Goal: Information Seeking & Learning: Check status

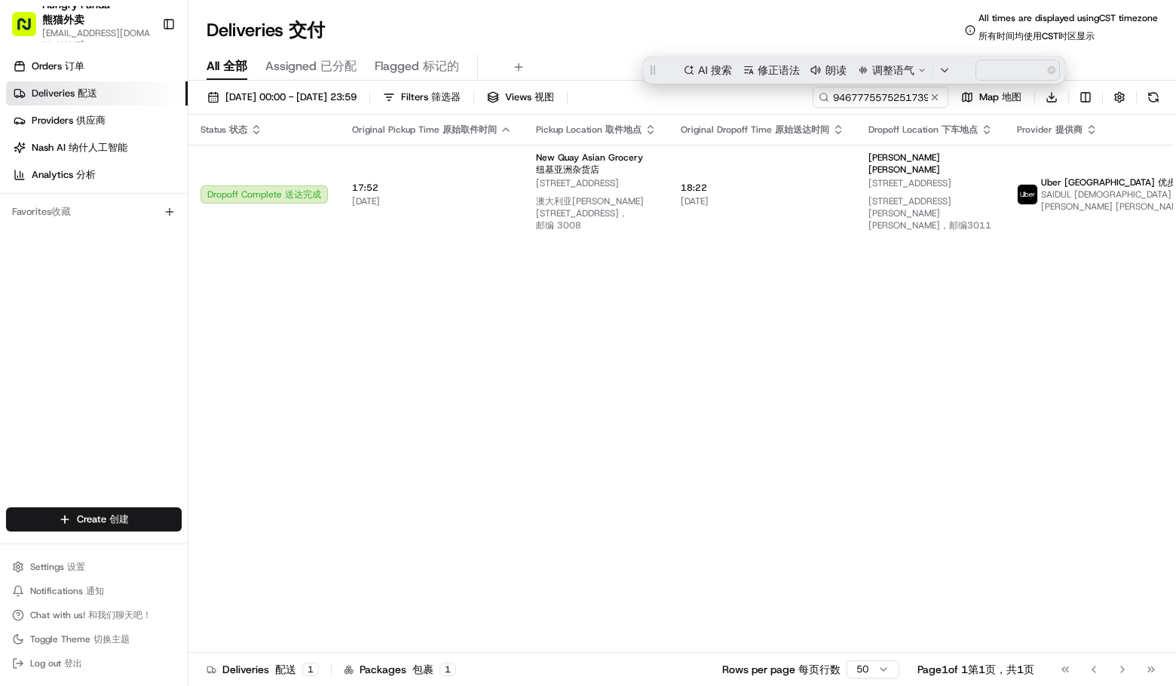
click at [874, 94] on input "946777557525173975598" at bounding box center [881, 97] width 136 height 21
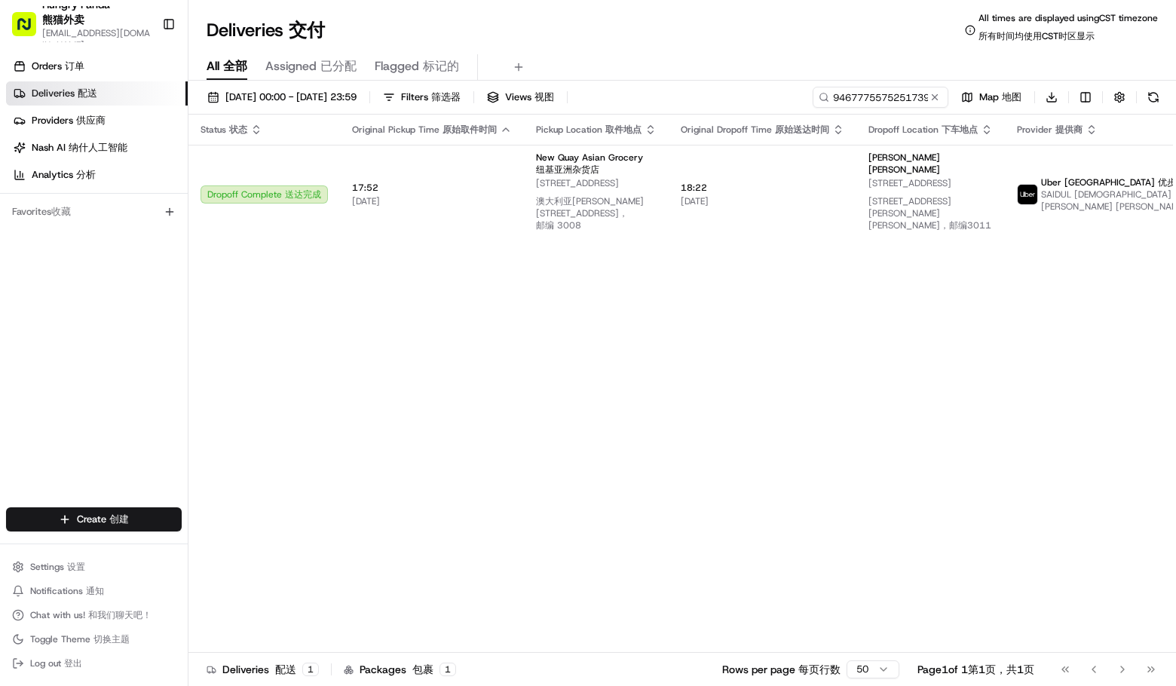
click at [876, 100] on input "946777557525173975598" at bounding box center [881, 97] width 136 height 21
click at [877, 100] on input "946777557525173975598" at bounding box center [881, 97] width 136 height 21
click at [747, 11] on div "Deliveries Deliveries 交付 All times are displayed using CST timezone All times a…" at bounding box center [683, 343] width 988 height 686
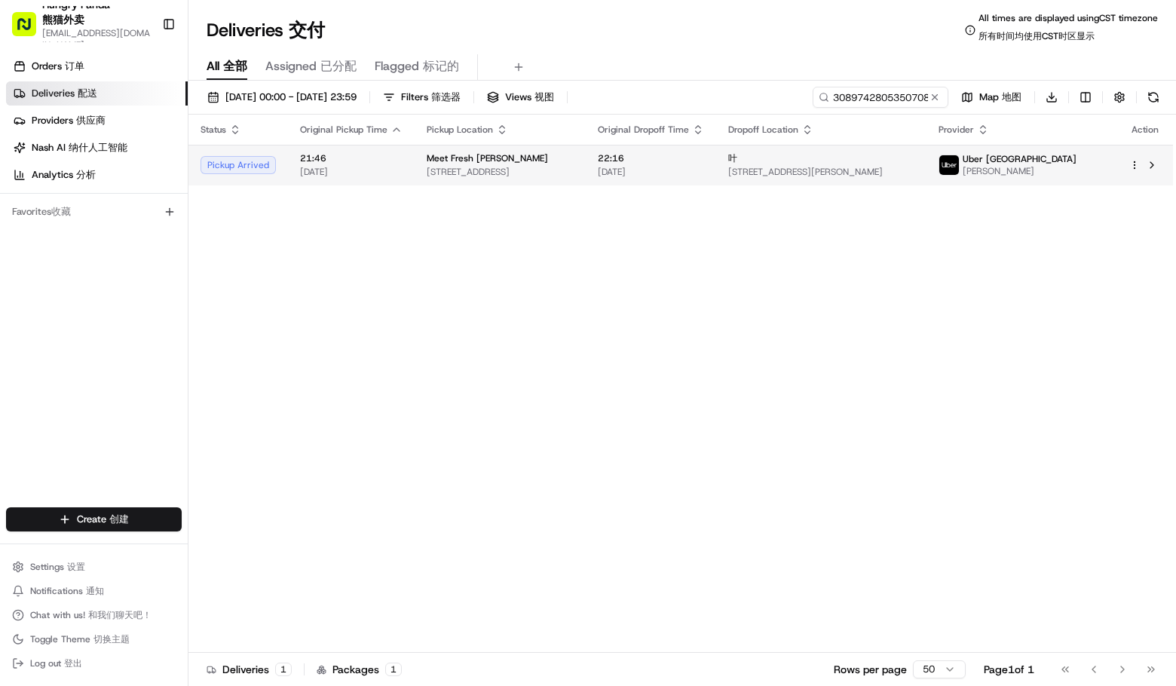
click at [680, 166] on span "[DATE]" at bounding box center [651, 172] width 106 height 12
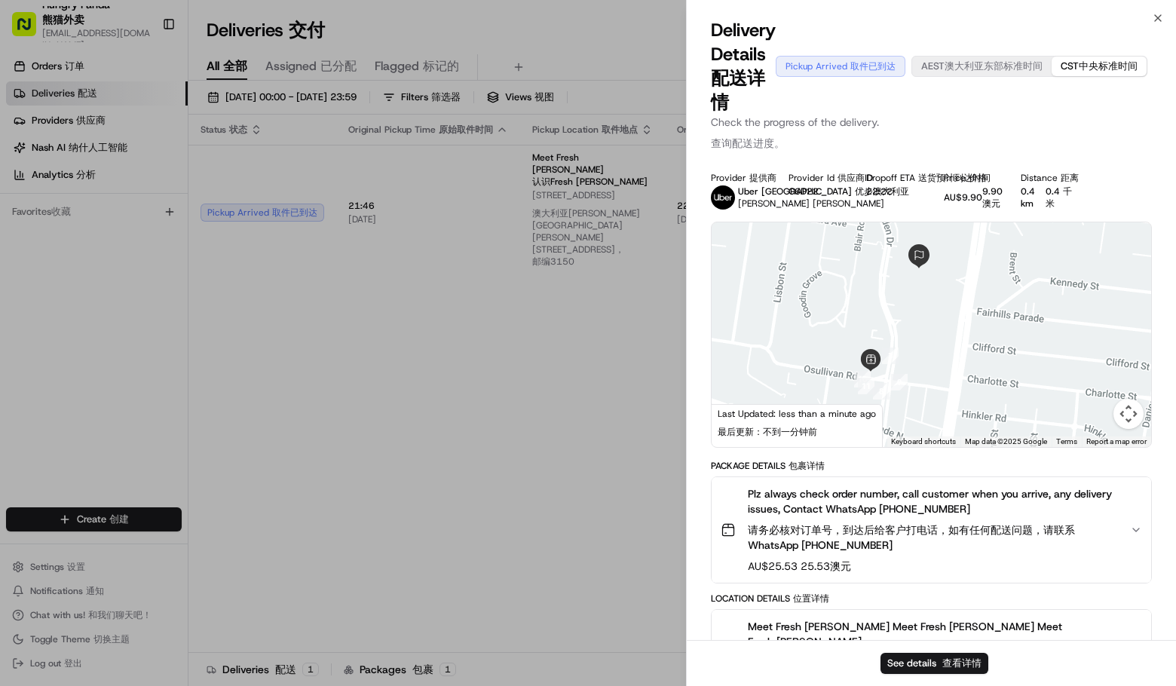
drag, startPoint x: 1004, startPoint y: 354, endPoint x: 934, endPoint y: 386, distance: 76.9
click at [934, 386] on div at bounding box center [932, 334] width 440 height 225
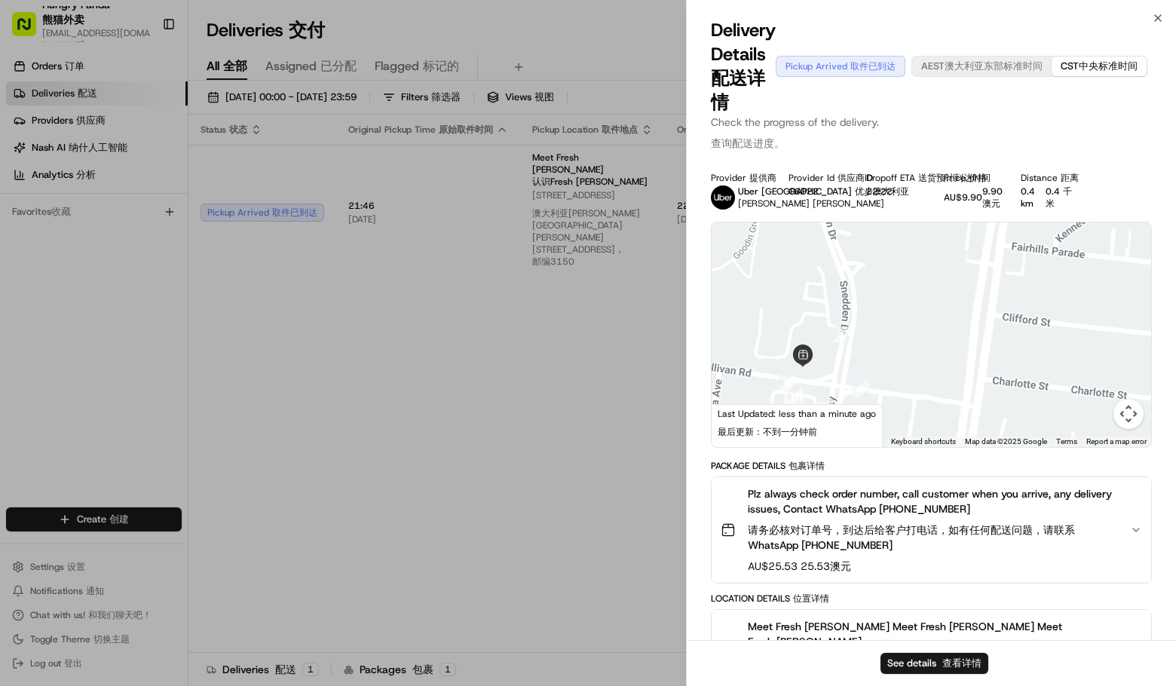
drag, startPoint x: 894, startPoint y: 375, endPoint x: 915, endPoint y: 371, distance: 22.2
click at [915, 371] on div at bounding box center [932, 334] width 440 height 225
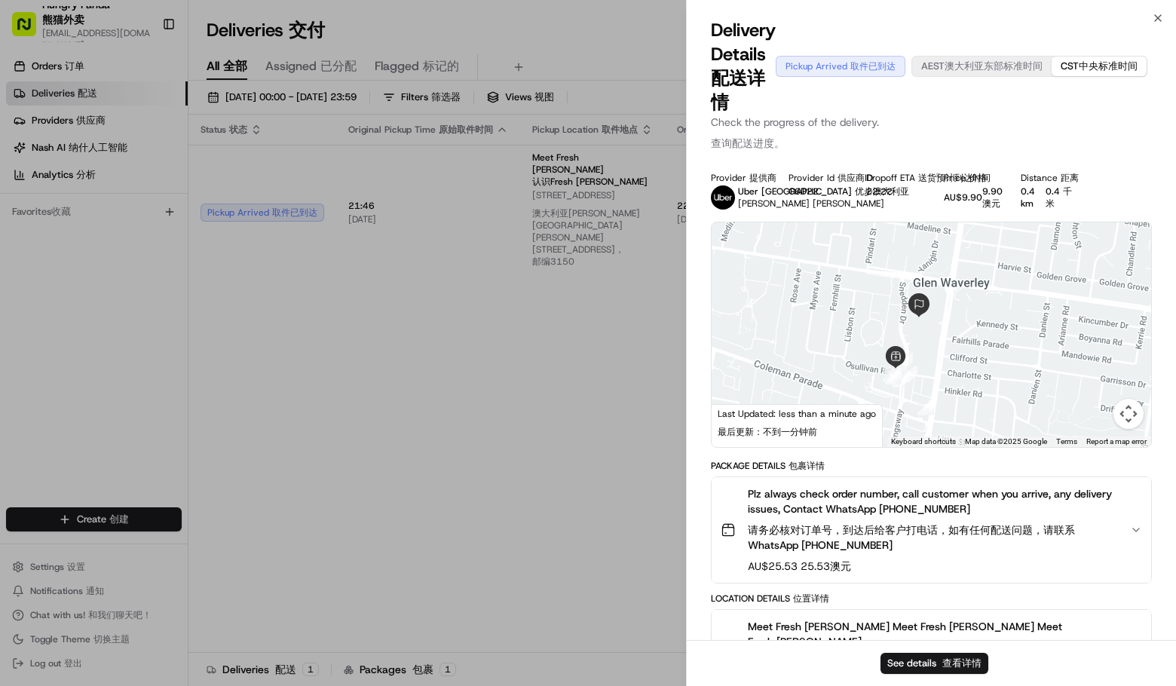
drag, startPoint x: 952, startPoint y: 355, endPoint x: 945, endPoint y: 344, distance: 13.6
click at [946, 347] on div at bounding box center [932, 334] width 440 height 225
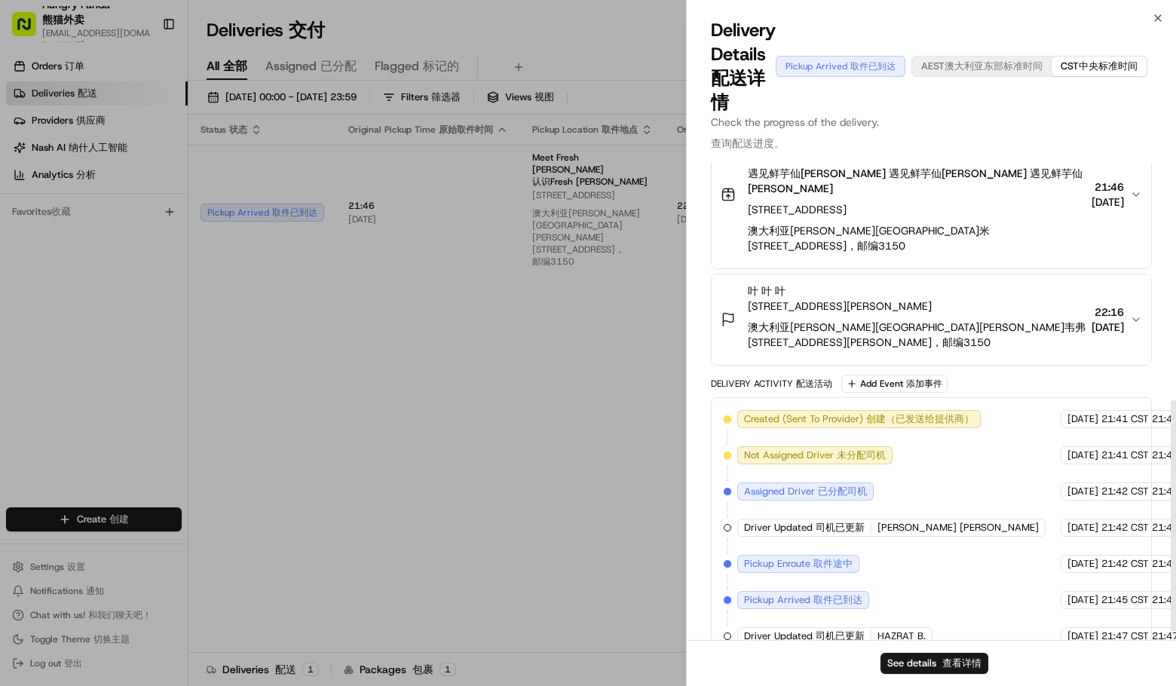
scroll to position [507, 0]
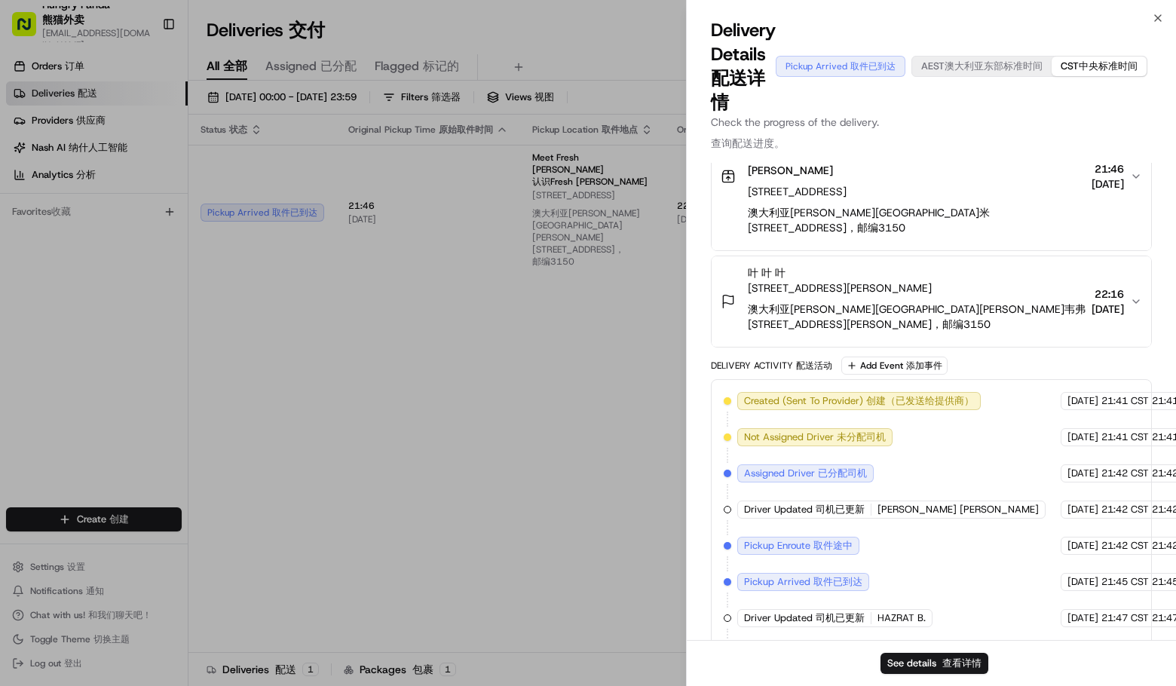
click at [1090, 357] on div "Delivery Activity Delivery Activity 配送活动 Add Event Add Event 添加事件" at bounding box center [931, 366] width 441 height 18
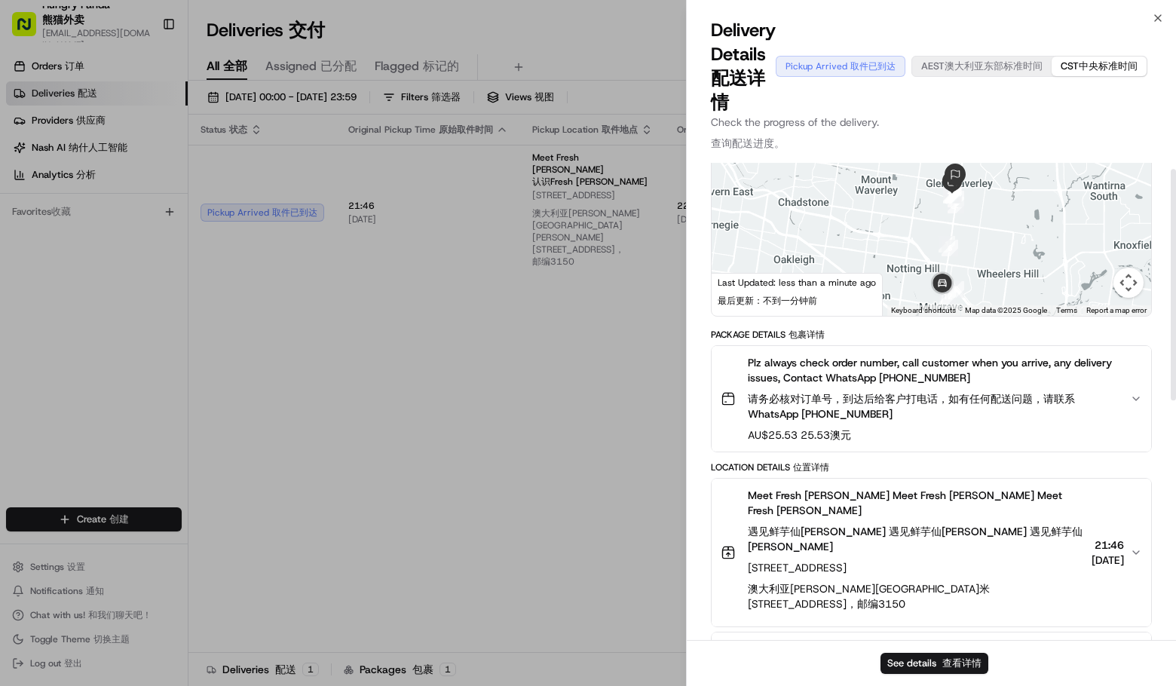
scroll to position [0, 0]
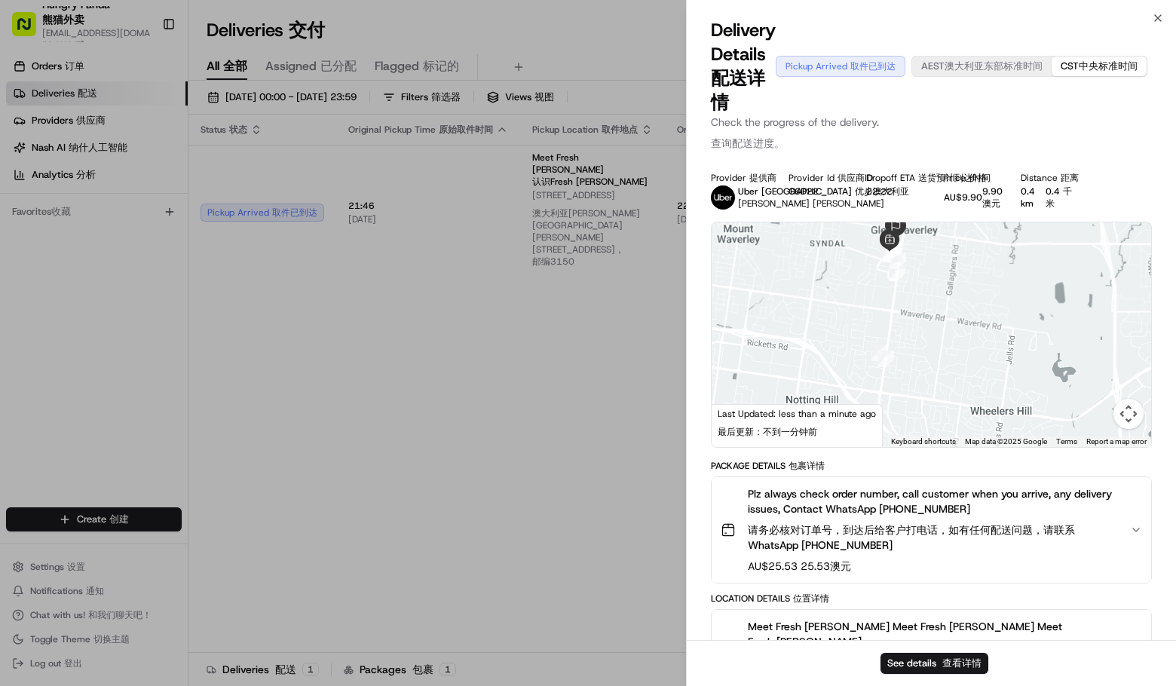
drag, startPoint x: 987, startPoint y: 372, endPoint x: 917, endPoint y: 265, distance: 127.4
click at [918, 250] on div at bounding box center [932, 334] width 440 height 225
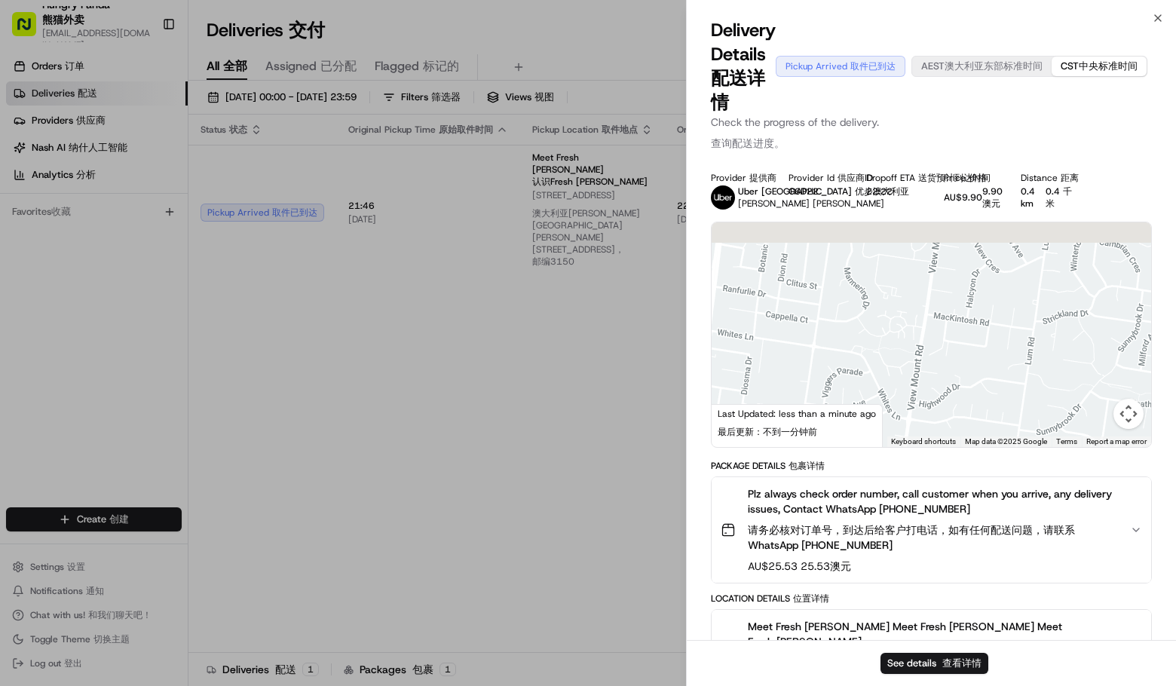
drag, startPoint x: 918, startPoint y: 316, endPoint x: 1042, endPoint y: 428, distance: 167.1
click at [1072, 431] on div at bounding box center [932, 334] width 440 height 225
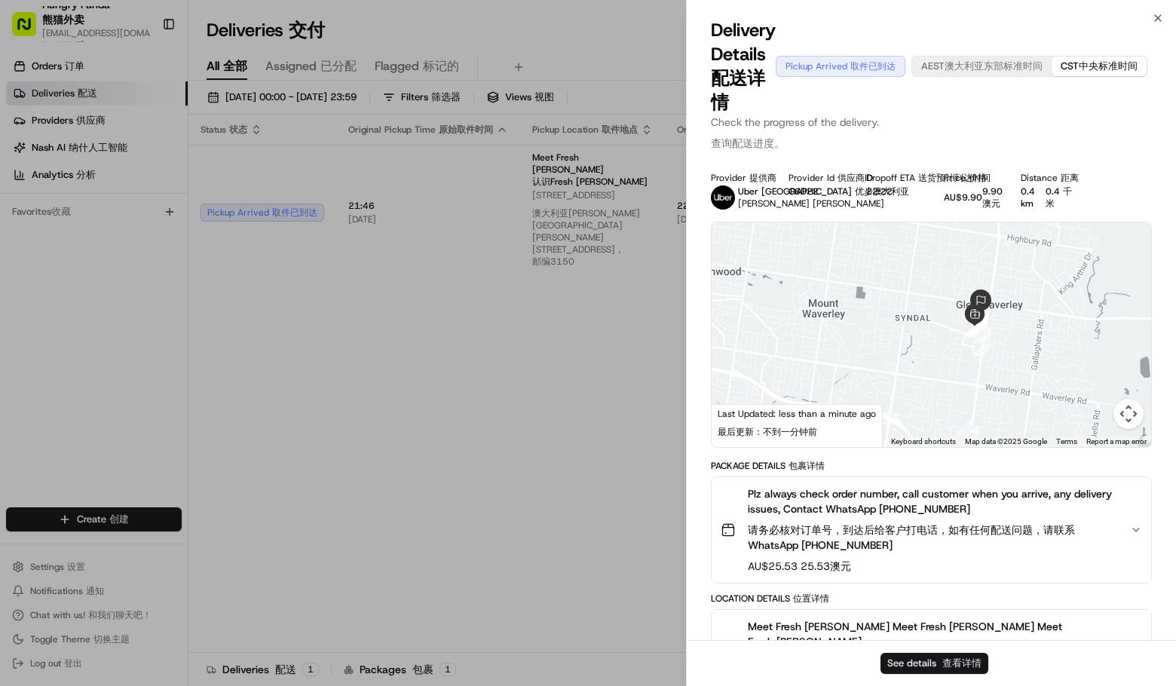
click at [925, 663] on button "See details See details 查看详情" at bounding box center [935, 663] width 108 height 21
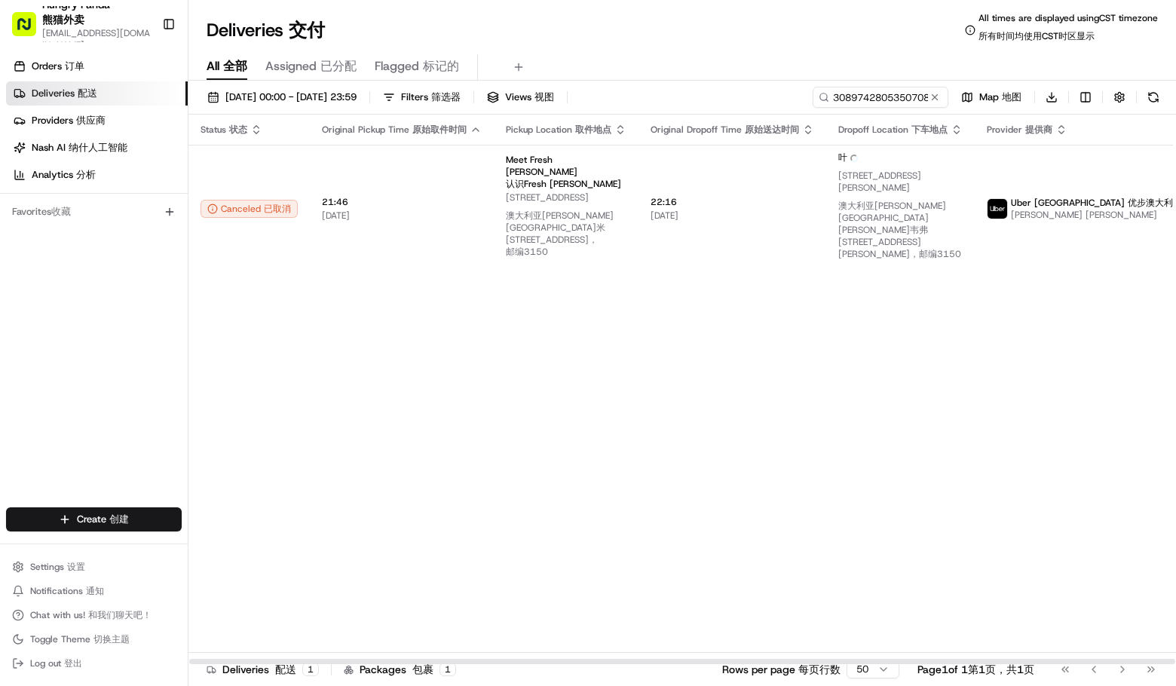
click at [909, 84] on div "21/08/2025 00:00 - 21/08/2025 23:59 21/08/2025 00:00 - 21/08/2025 23:59 21/08/2…" at bounding box center [683, 391] width 988 height 621
click at [886, 97] on input "3089742805350708931762" at bounding box center [858, 97] width 181 height 21
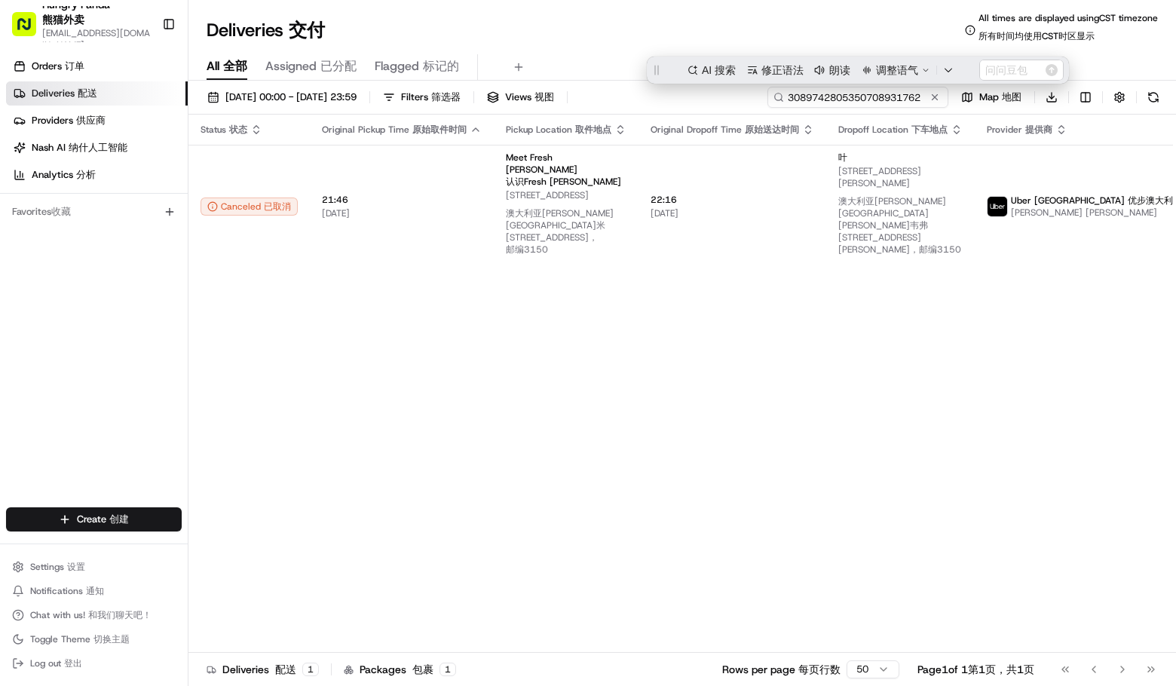
paste input "1084775125851761242000"
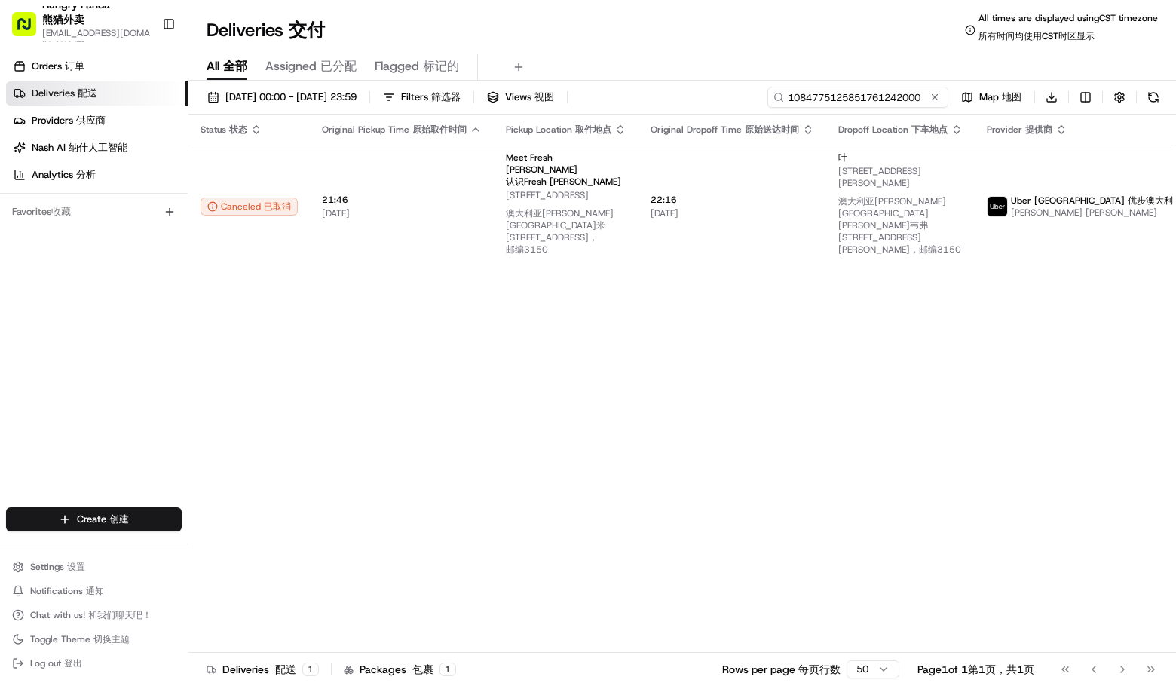
type input "1084775125851761242000"
drag, startPoint x: 711, startPoint y: 37, endPoint x: 701, endPoint y: 24, distance: 16.6
click at [711, 37] on div "Deliveries Deliveries 交付 All times are displayed using CST timezone All times a…" at bounding box center [683, 30] width 988 height 36
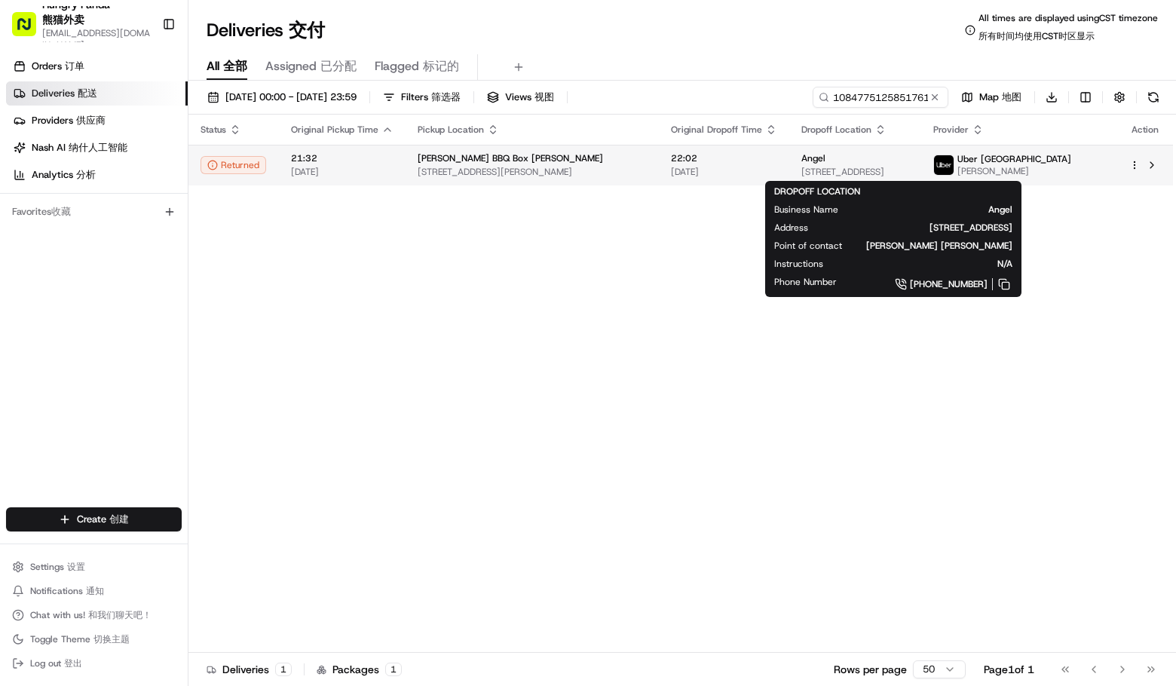
click at [843, 154] on div "Angel" at bounding box center [856, 158] width 108 height 12
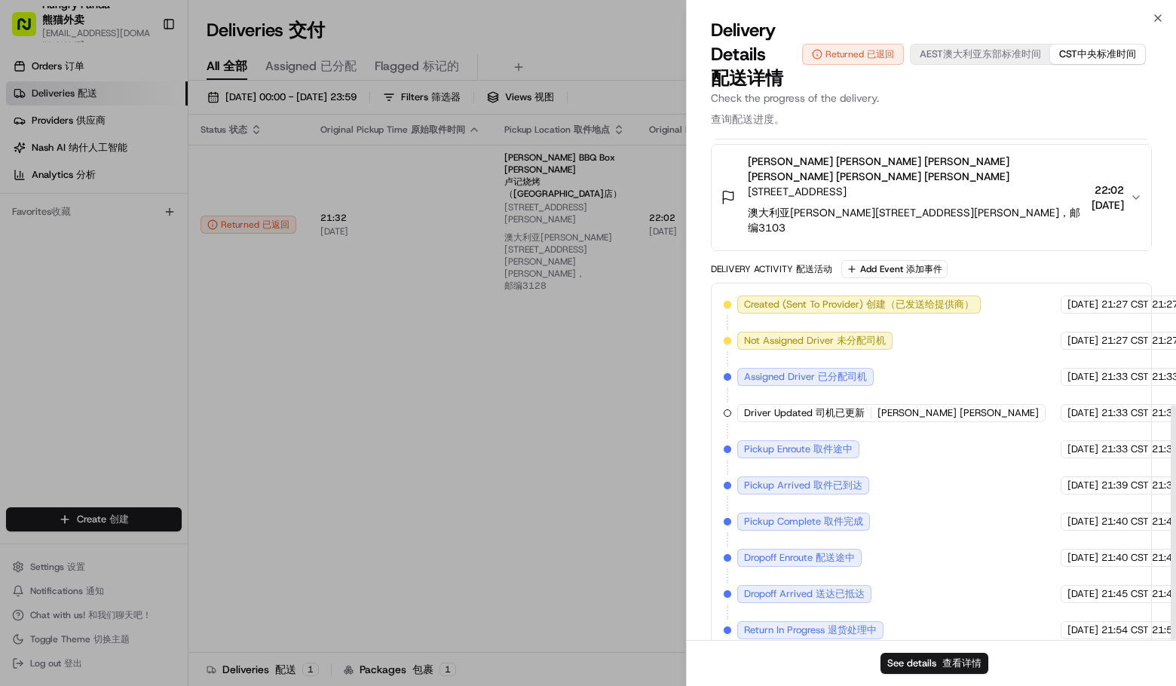
scroll to position [565, 0]
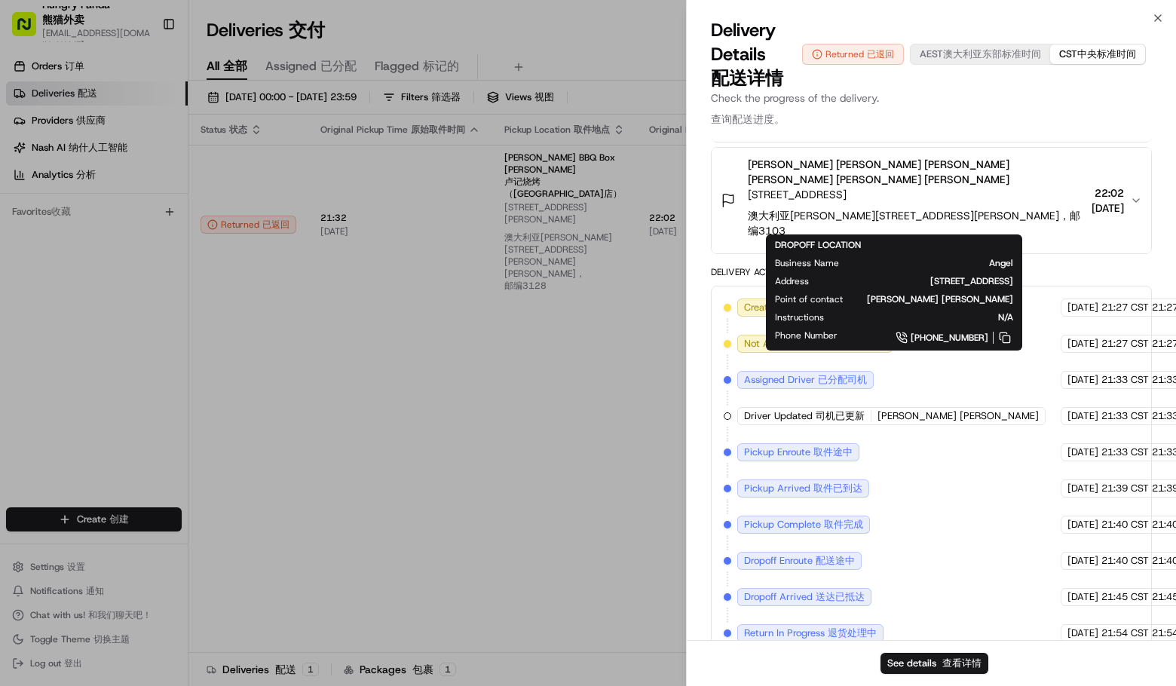
click at [1102, 263] on div "Delivery Activity Delivery Activity 配送活动 Add Event Add Event 添加事件" at bounding box center [931, 272] width 441 height 18
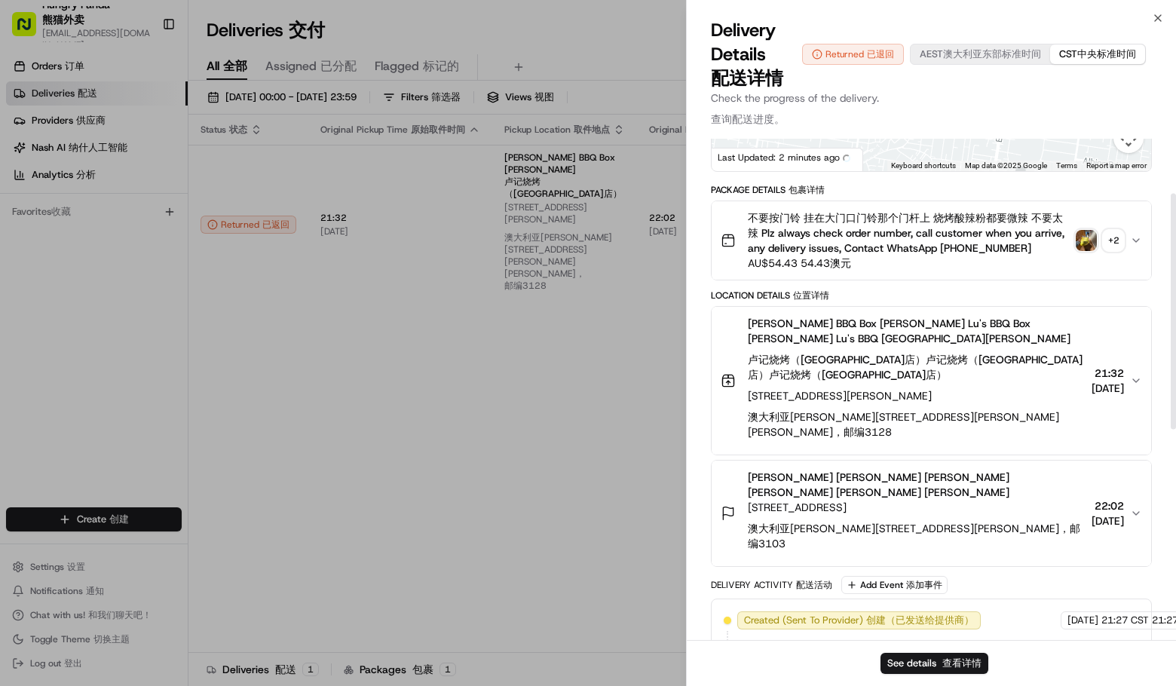
scroll to position [112, 0]
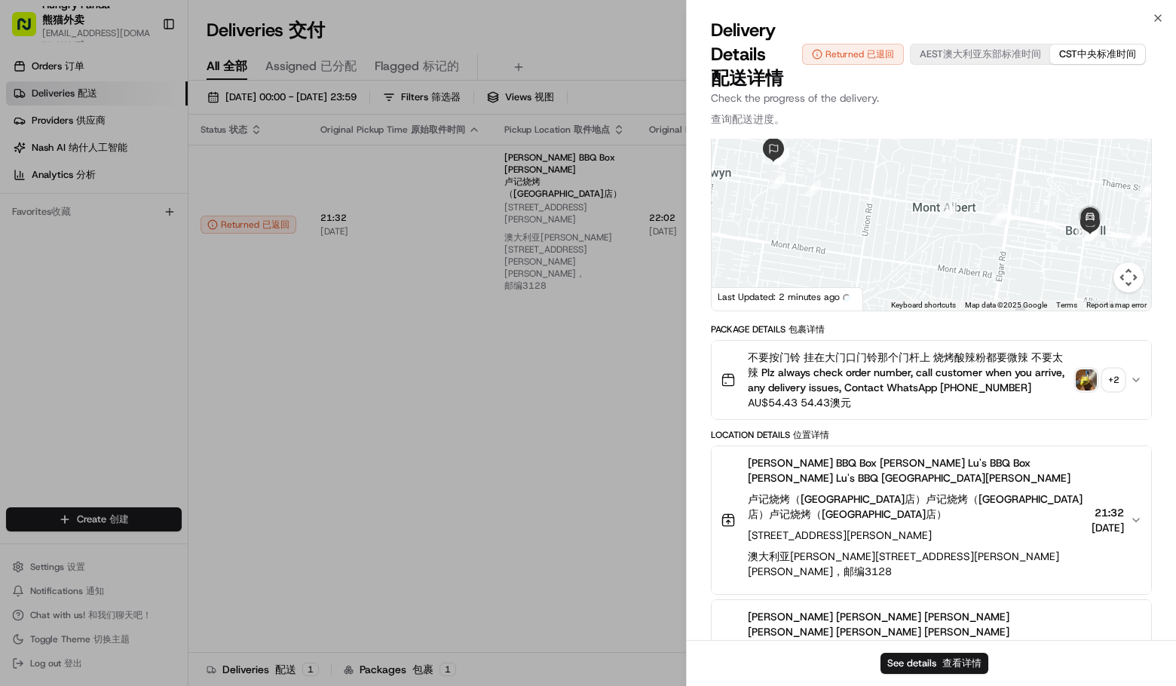
click at [1112, 380] on div "+ 2 + 2" at bounding box center [1113, 379] width 21 height 21
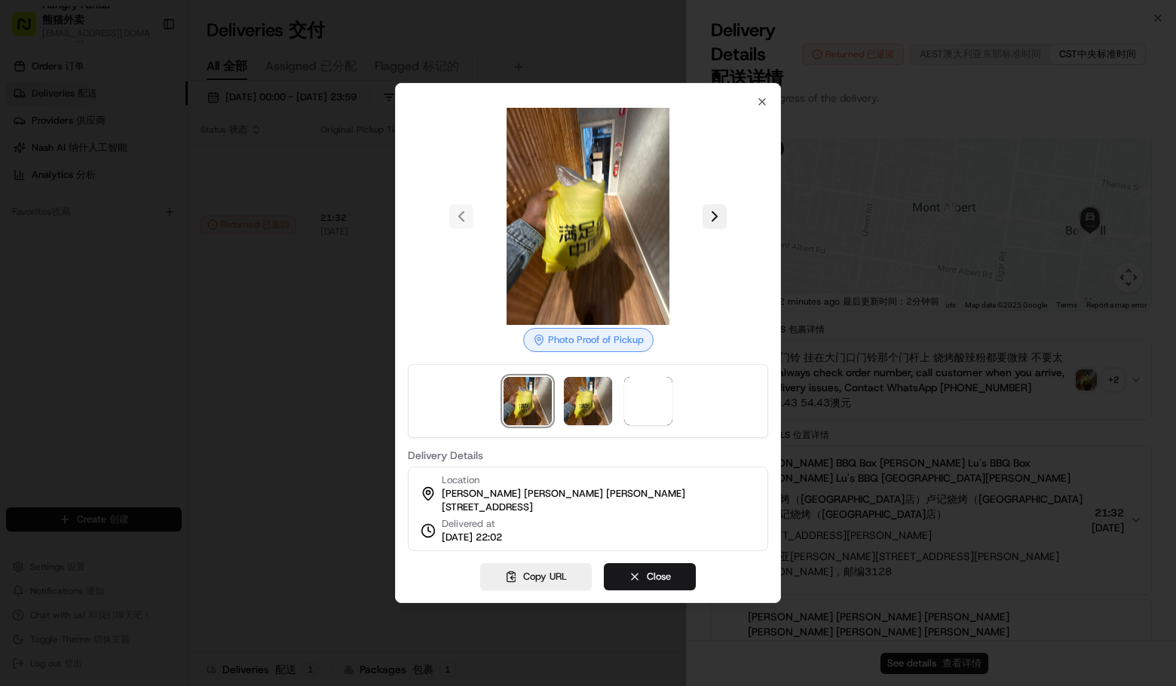
click at [703, 210] on button at bounding box center [715, 216] width 24 height 24
click at [719, 205] on button at bounding box center [715, 216] width 24 height 24
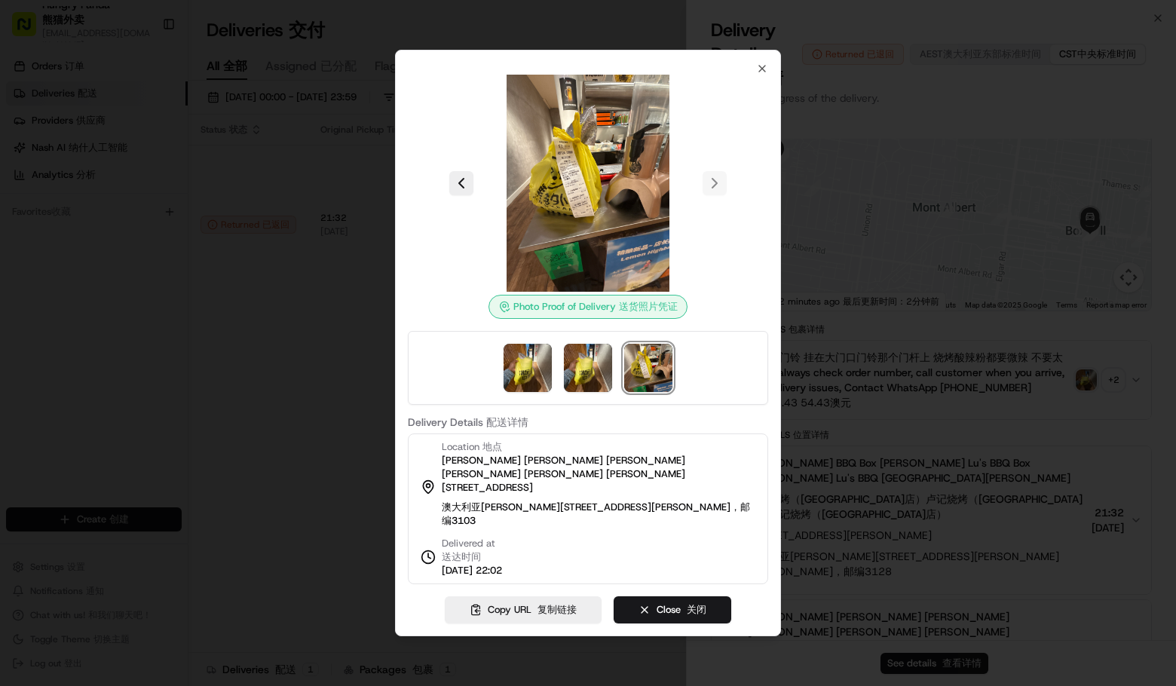
click at [721, 205] on div at bounding box center [588, 183] width 360 height 217
click at [1096, 344] on div at bounding box center [588, 343] width 1176 height 686
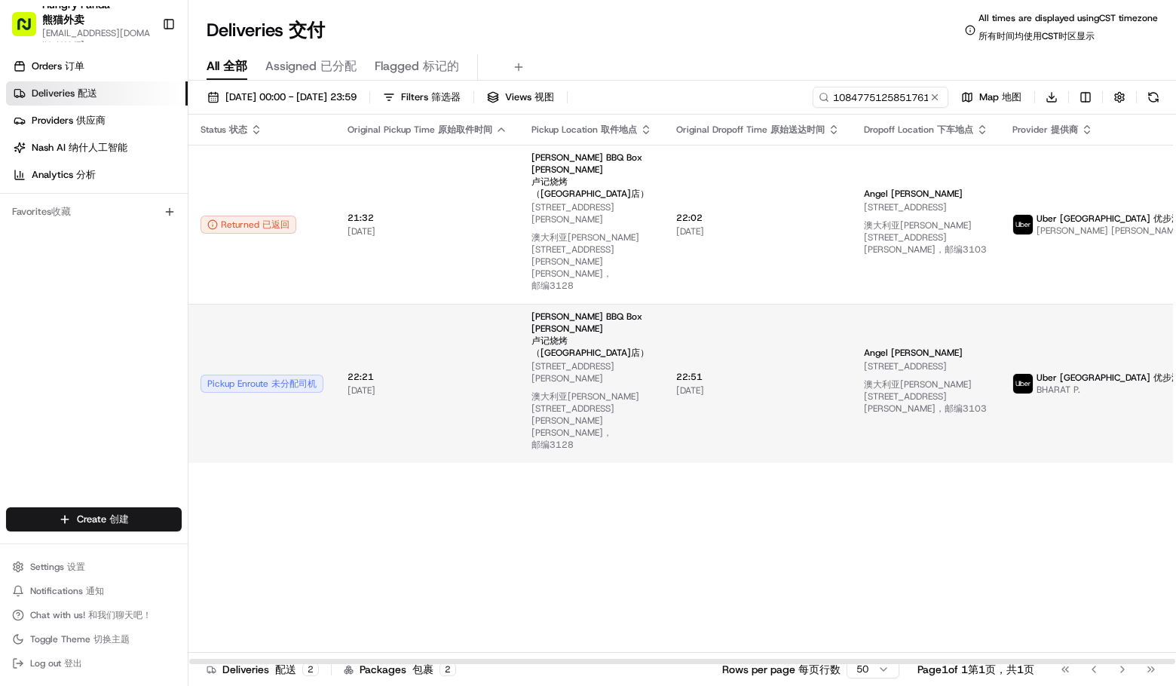
click at [609, 360] on span "974 Whitehorse Rd, Box Hill VIC 3128, Australia 974 Whitehorse Rd, Box Hill VIC…" at bounding box center [592, 408] width 121 height 97
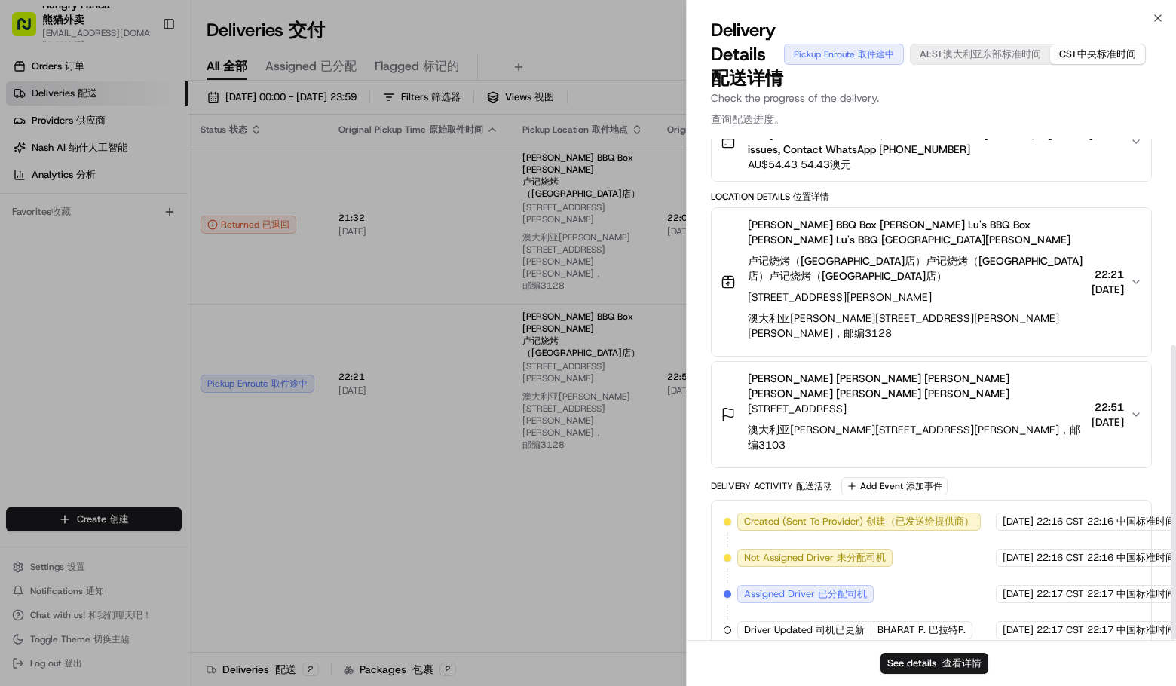
scroll to position [348, 0]
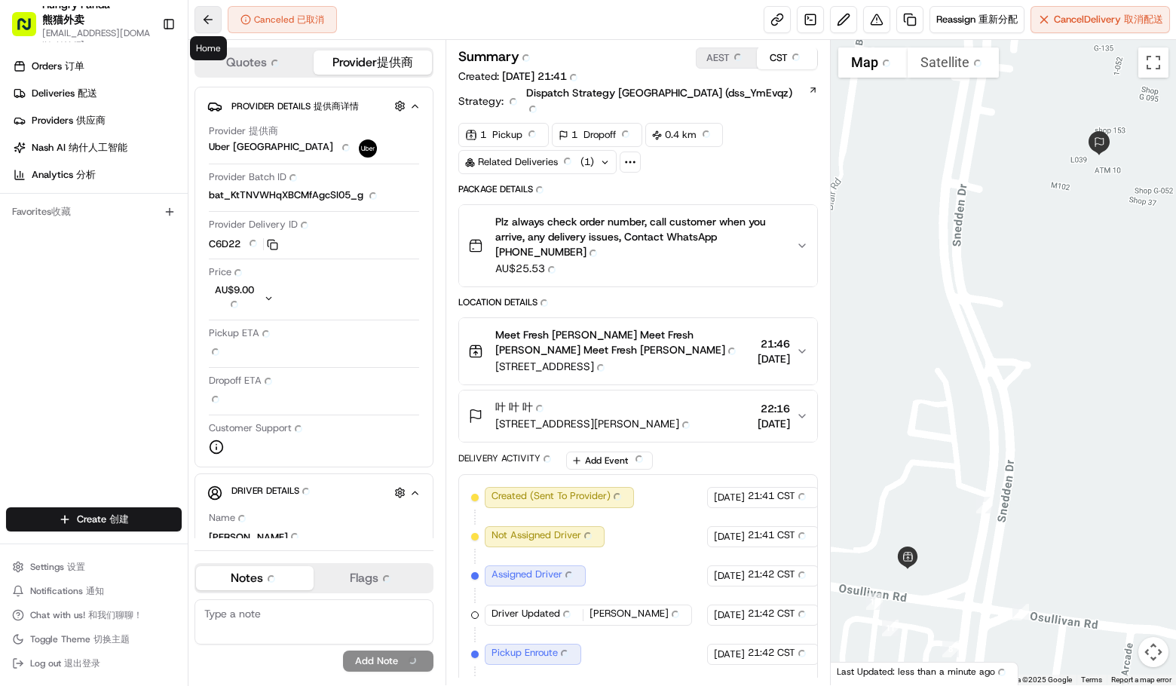
click at [210, 21] on button at bounding box center [208, 19] width 27 height 27
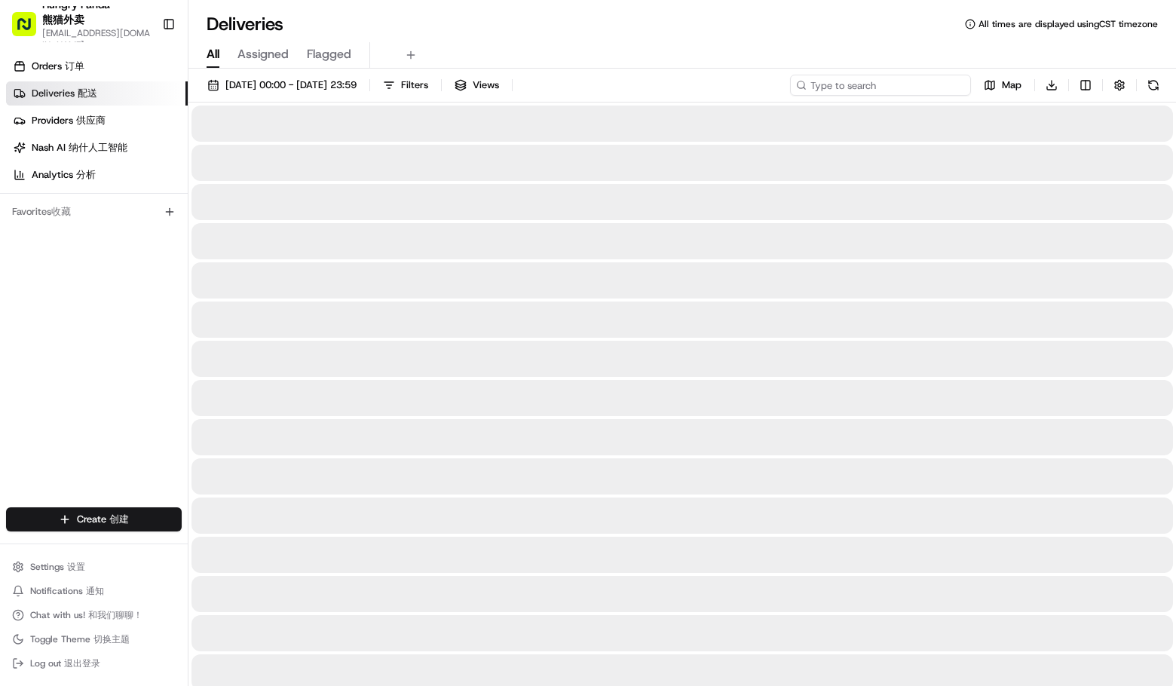
click at [900, 81] on input at bounding box center [880, 85] width 181 height 21
paste input "1084775125851761242000"
type input "1084775125851761242000"
click at [707, 48] on div "All Assigned Flagged" at bounding box center [683, 55] width 988 height 26
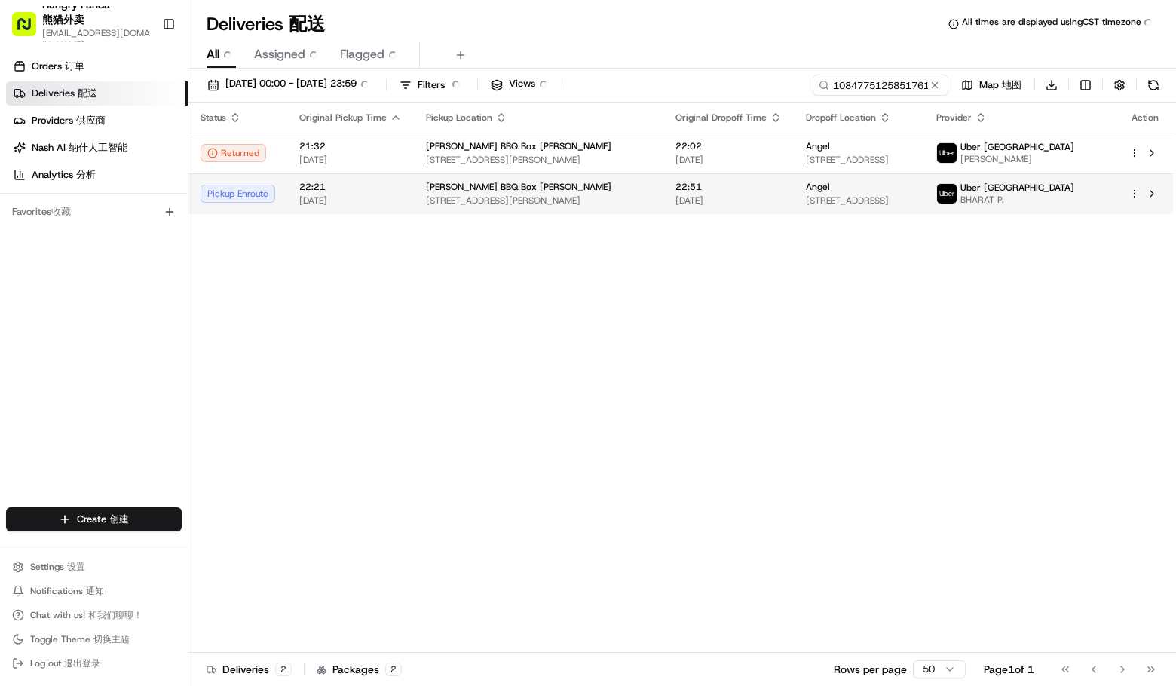
click at [563, 207] on td "Lu's [GEOGRAPHIC_DATA][PERSON_NAME][STREET_ADDRESS][PERSON_NAME]" at bounding box center [539, 193] width 250 height 41
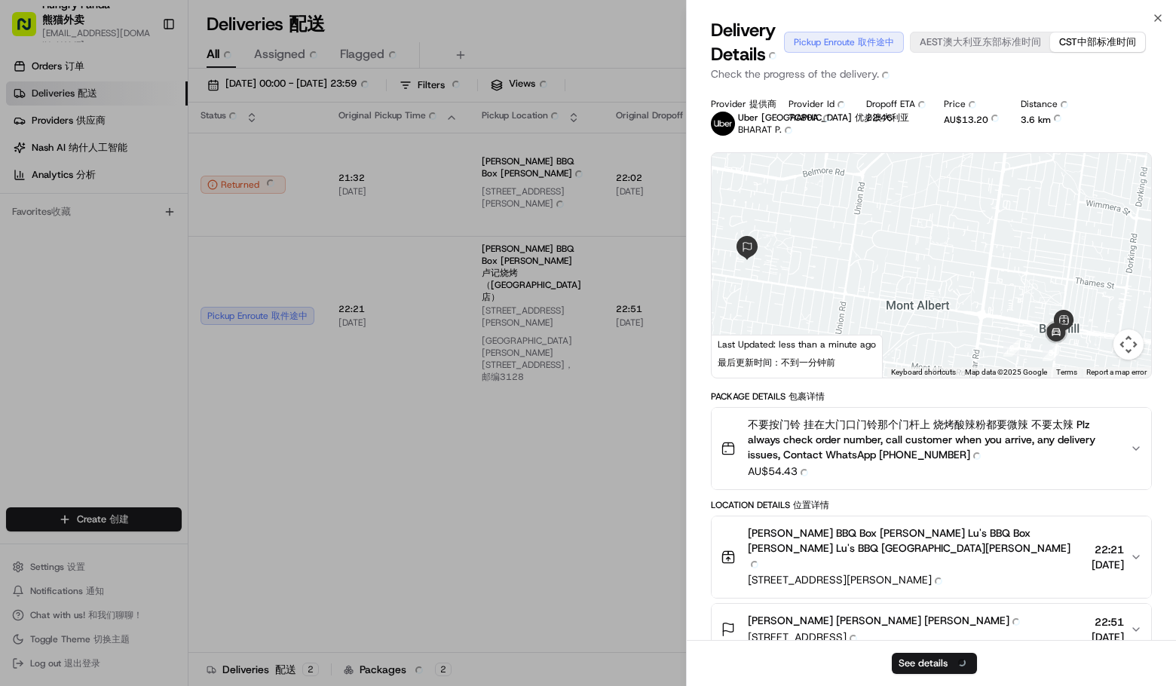
drag, startPoint x: 976, startPoint y: 283, endPoint x: 852, endPoint y: 234, distance: 133.0
click at [852, 234] on div at bounding box center [932, 265] width 440 height 225
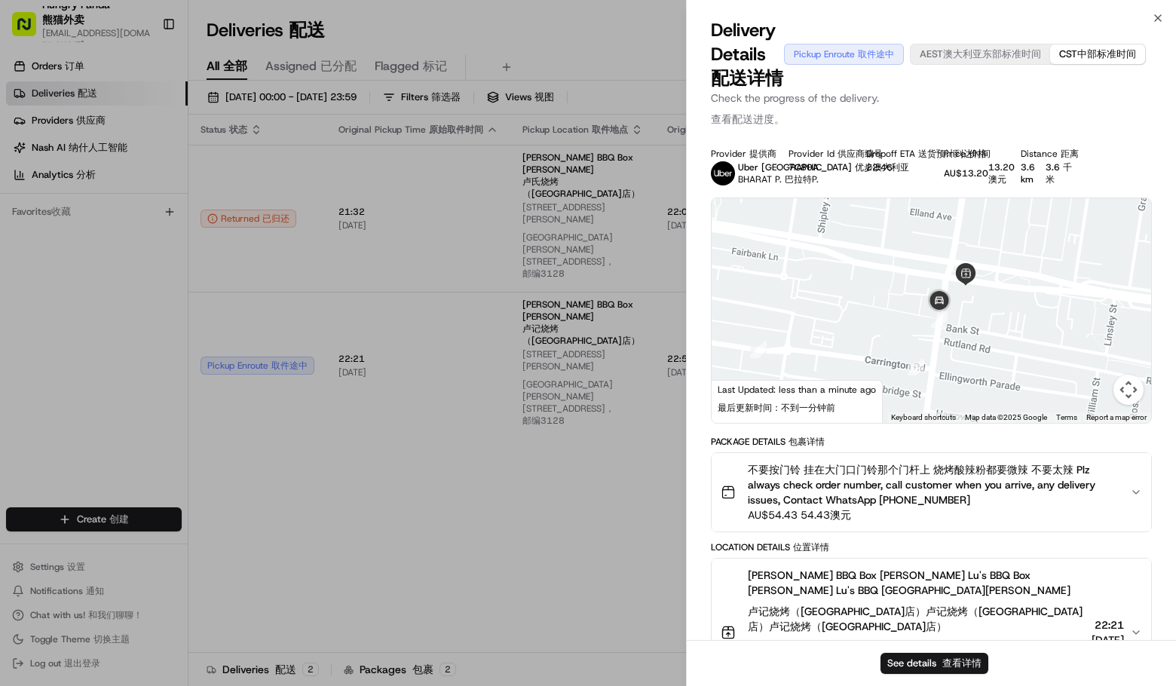
click at [1057, 544] on div "Location Details Location Details 位置详情" at bounding box center [931, 547] width 441 height 12
